Goal: Task Accomplishment & Management: Manage account settings

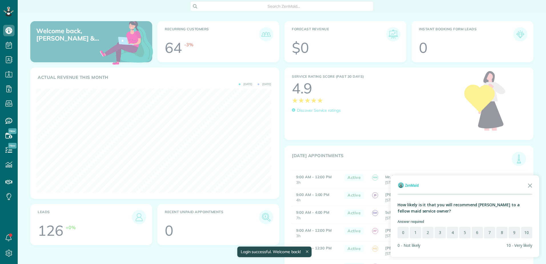
scroll to position [104, 235]
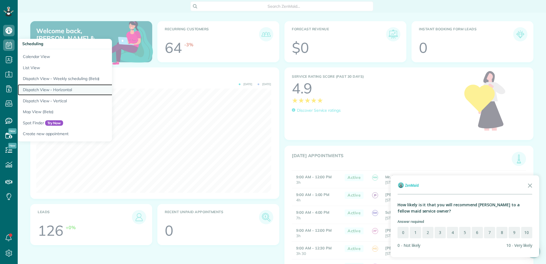
click at [50, 91] on link "Dispatch View - Horizontal" at bounding box center [89, 89] width 143 height 11
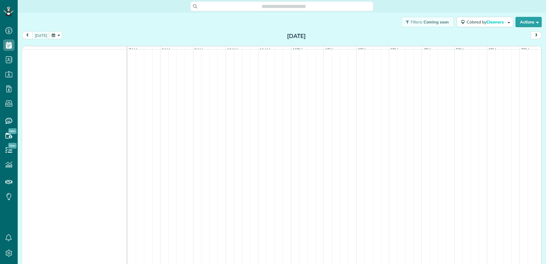
scroll to position [264, 18]
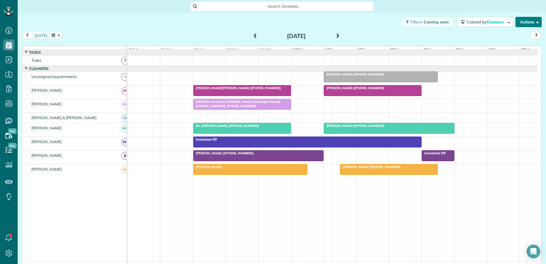
click at [521, 22] on button "Actions" at bounding box center [529, 22] width 26 height 10
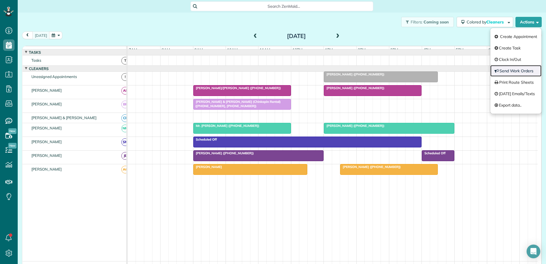
click at [503, 72] on link "Send Work Orders" at bounding box center [516, 70] width 51 height 11
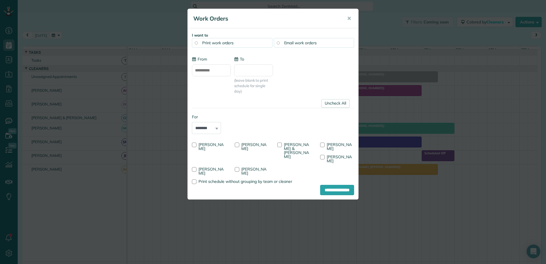
type input "**********"
click at [193, 143] on div at bounding box center [194, 145] width 5 height 5
click at [325, 185] on input "**********" at bounding box center [337, 190] width 34 height 10
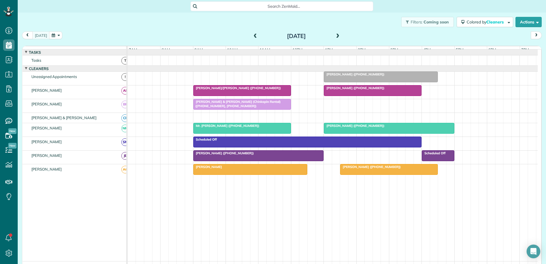
click at [252, 35] on span at bounding box center [255, 36] width 6 height 5
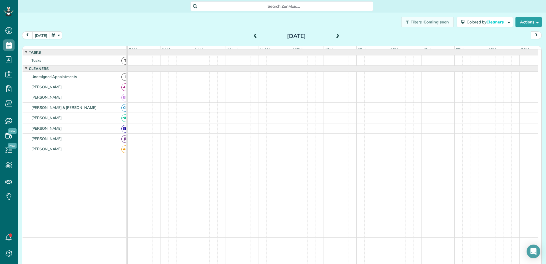
scroll to position [10, 0]
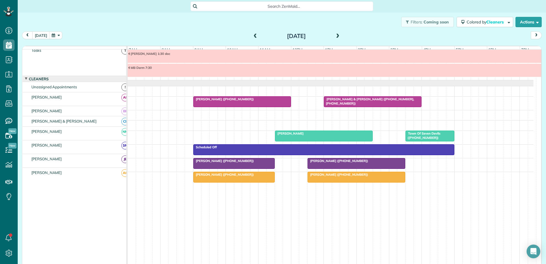
click at [354, 163] on div at bounding box center [356, 163] width 97 height 10
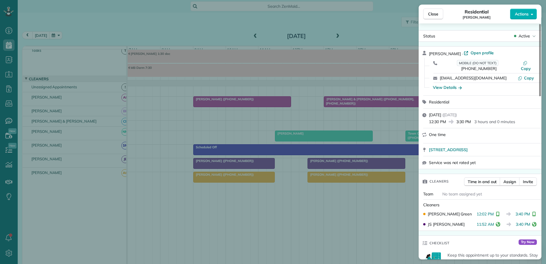
click at [124, 147] on div "Close Residential [PERSON_NAME] Actions Status Active [PERSON_NAME] · Open prof…" at bounding box center [273, 132] width 546 height 264
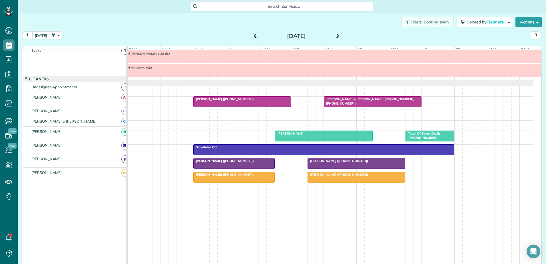
click at [337, 134] on div "[PERSON_NAME]" at bounding box center [324, 133] width 94 height 4
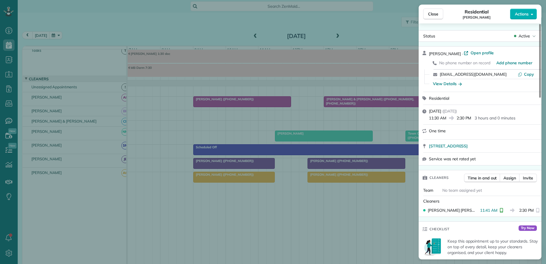
click at [337, 134] on div "Close Residential [PERSON_NAME] Actions Status Active [PERSON_NAME] · Open prof…" at bounding box center [273, 132] width 546 height 264
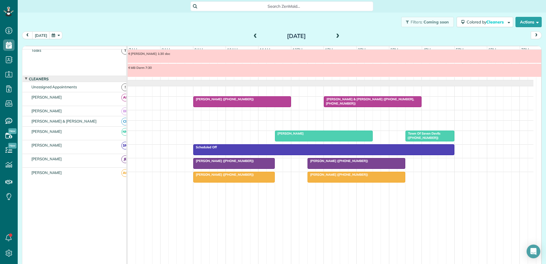
click at [429, 133] on span "Town Of Seven Devils ([PHONE_NUMBER])" at bounding box center [422, 135] width 35 height 8
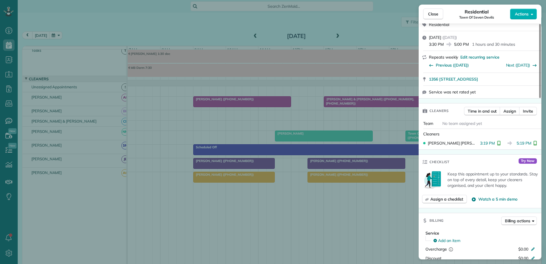
scroll to position [57, 0]
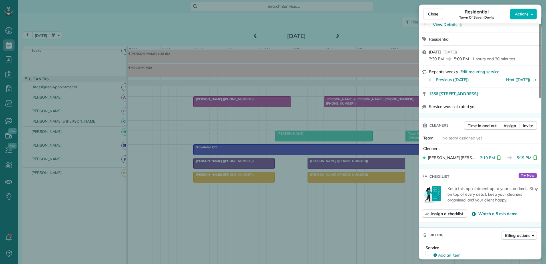
click at [141, 41] on div "Close Residential Town Of Seven Devils Actions Status Active Town Of Seven Devi…" at bounding box center [273, 132] width 546 height 264
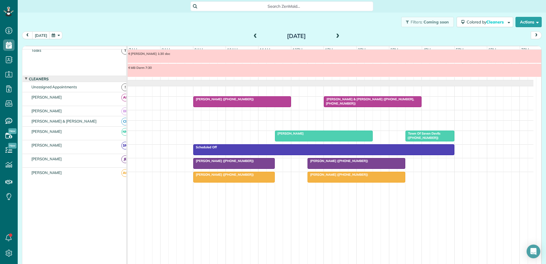
click at [255, 97] on div "[PERSON_NAME] ([PHONE_NUMBER])" at bounding box center [242, 99] width 94 height 4
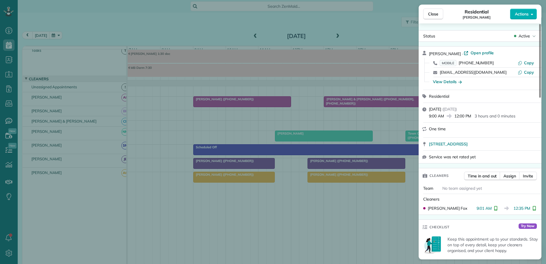
click at [255, 99] on div "Close Residential [PERSON_NAME] Actions Status Active [PERSON_NAME] · Open prof…" at bounding box center [273, 132] width 546 height 264
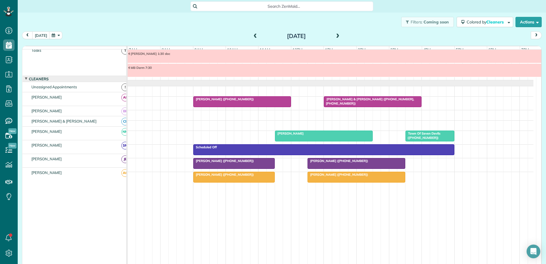
click at [380, 99] on span "[PERSON_NAME] & [PERSON_NAME] ([PHONE_NUMBER], [PHONE_NUMBER])" at bounding box center [369, 101] width 91 height 8
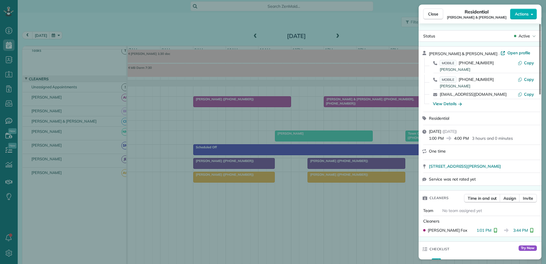
click at [95, 34] on div "Close Residential [PERSON_NAME] & [PERSON_NAME] Actions Status Active [PERSON_N…" at bounding box center [273, 132] width 546 height 264
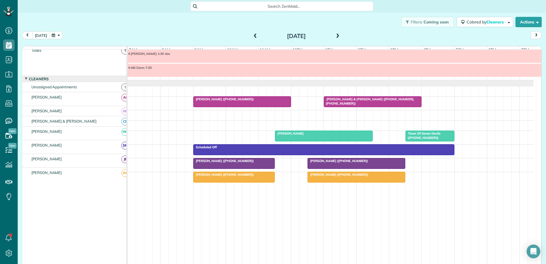
click at [252, 37] on span at bounding box center [255, 36] width 6 height 5
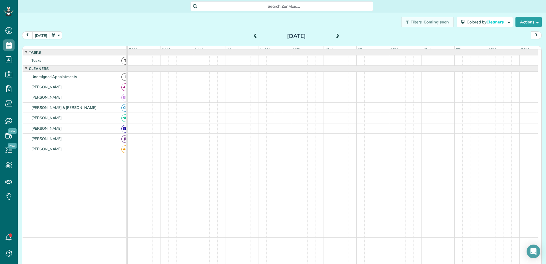
click at [252, 37] on span at bounding box center [255, 36] width 6 height 5
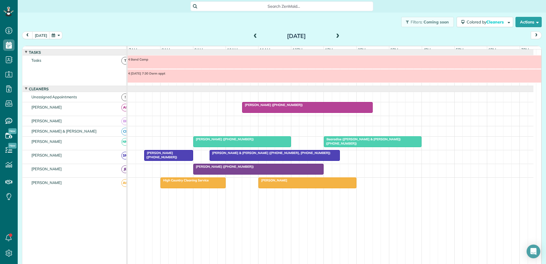
scroll to position [10, 0]
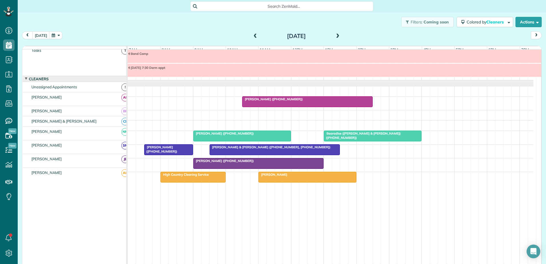
click at [252, 37] on span at bounding box center [255, 36] width 6 height 5
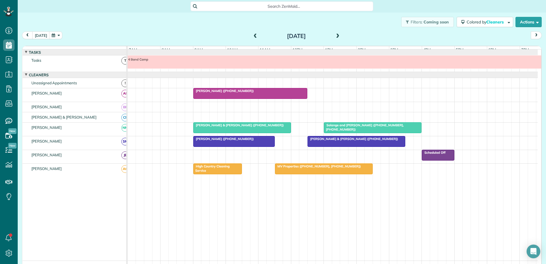
scroll to position [4, 0]
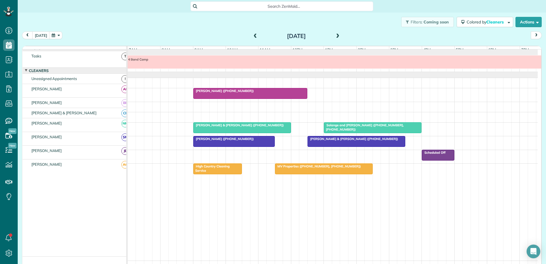
click at [252, 37] on span at bounding box center [255, 36] width 6 height 5
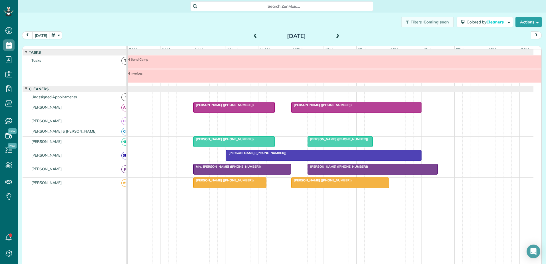
scroll to position [10, 0]
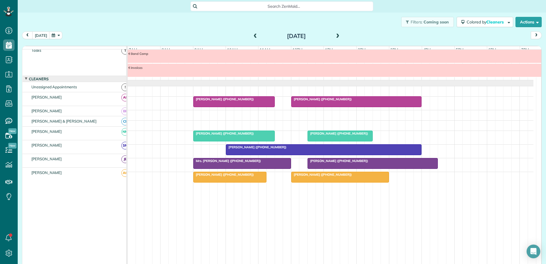
click at [252, 37] on span at bounding box center [255, 36] width 6 height 5
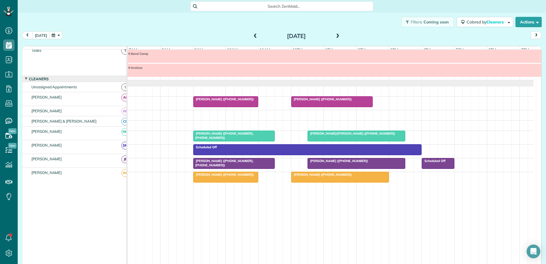
click at [252, 37] on span at bounding box center [255, 36] width 6 height 5
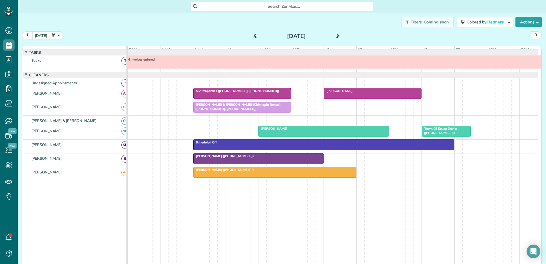
scroll to position [4, 0]
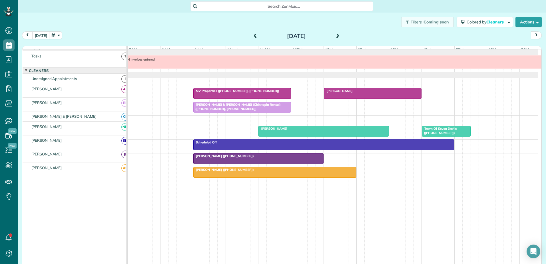
click at [280, 131] on span "[PERSON_NAME]" at bounding box center [272, 129] width 29 height 4
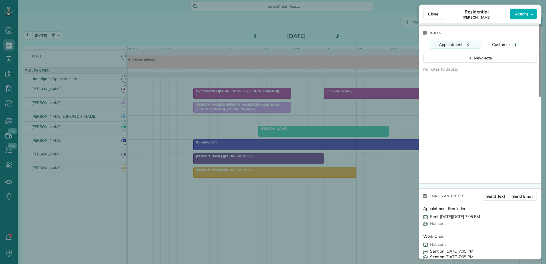
scroll to position [432, 0]
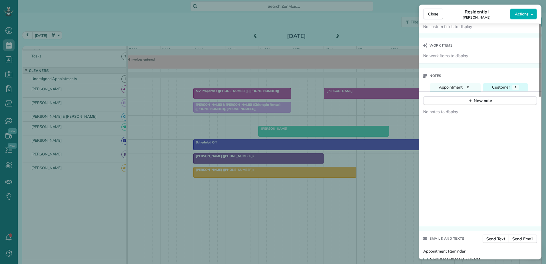
click at [513, 87] on div "1" at bounding box center [516, 87] width 7 height 5
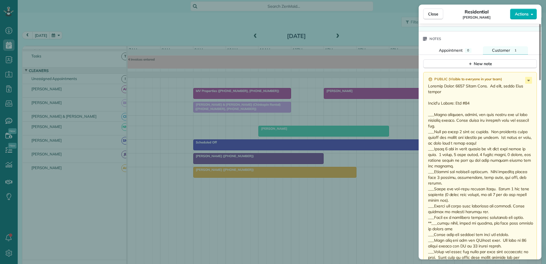
scroll to position [489, 0]
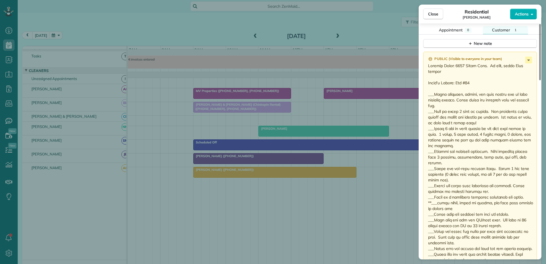
click at [321, 53] on div "Close Residential [PERSON_NAME] Actions Status Active [PERSON_NAME] · Open prof…" at bounding box center [273, 132] width 546 height 264
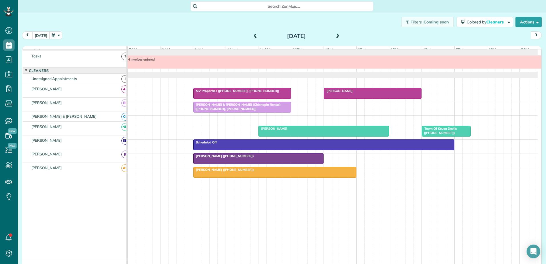
click at [37, 34] on button "[DATE]" at bounding box center [40, 35] width 17 height 8
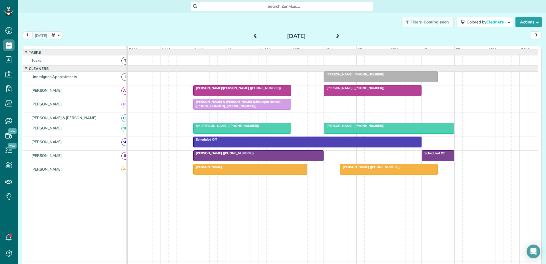
click at [252, 36] on span at bounding box center [255, 36] width 6 height 5
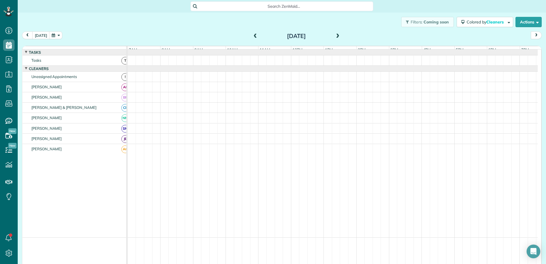
scroll to position [10, 0]
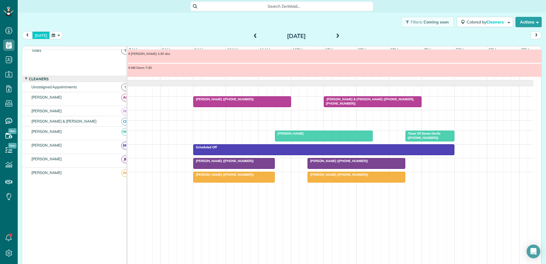
click at [44, 39] on button "[DATE]" at bounding box center [40, 35] width 17 height 8
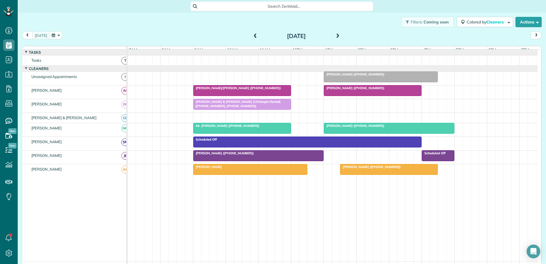
click at [107, 26] on div "Filters: Coming soon Colored by Cleaners Color by Cleaner Color by Team Color b…" at bounding box center [282, 22] width 529 height 19
click at [202, 28] on div "Filters: Coming soon Colored by Cleaners Color by Cleaner Color by Team Color b…" at bounding box center [282, 22] width 529 height 19
click at [253, 37] on span at bounding box center [255, 36] width 6 height 5
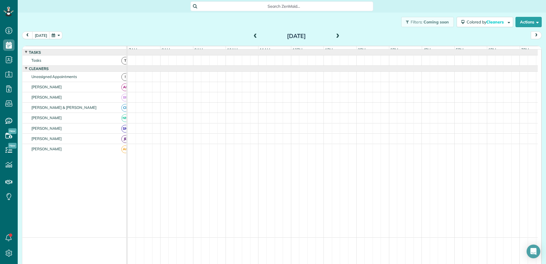
scroll to position [10, 0]
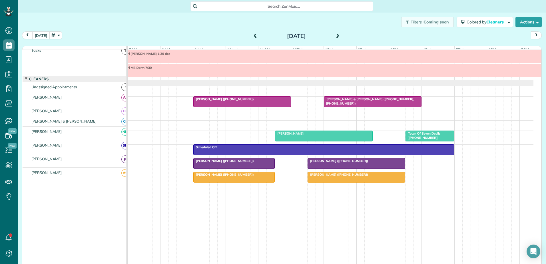
click at [39, 37] on button "[DATE]" at bounding box center [40, 35] width 17 height 8
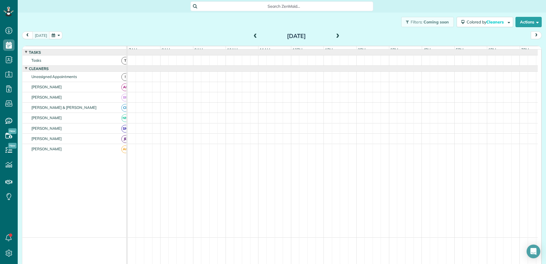
scroll to position [0, 0]
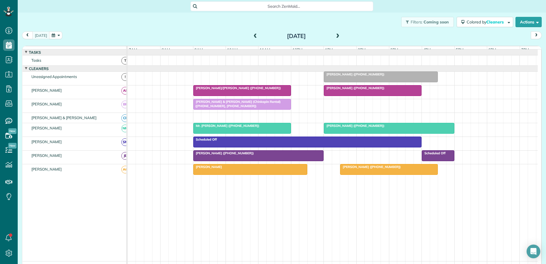
click at [239, 105] on span "[PERSON_NAME] & [PERSON_NAME] (Chinkapin Rental) ([PHONE_NUMBER], [PHONE_NUMBER…" at bounding box center [237, 104] width 88 height 8
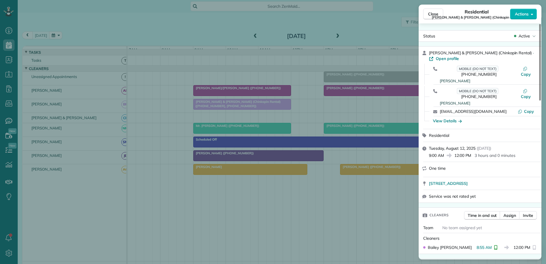
click at [239, 107] on div "Close Residential [PERSON_NAME] & [PERSON_NAME] (Chinkapin Rental) Actions Stat…" at bounding box center [273, 132] width 546 height 264
